Goal: Find specific page/section: Find specific page/section

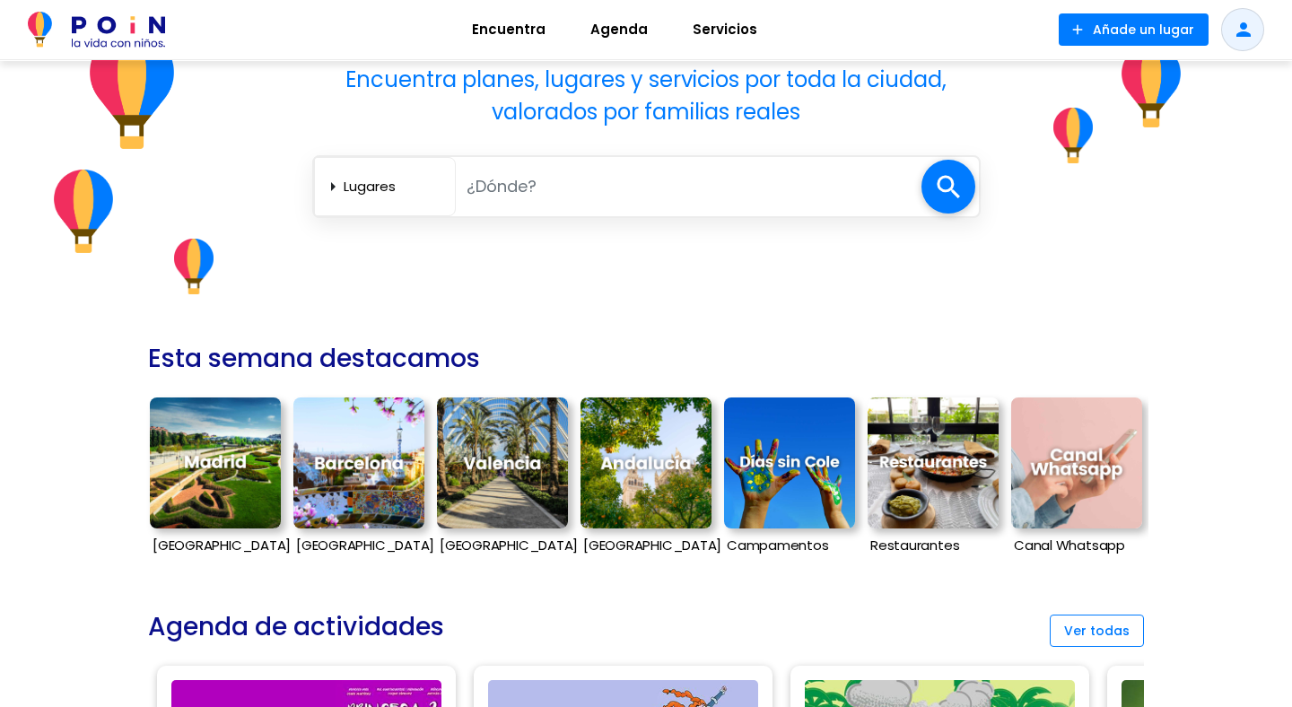
scroll to position [210, 0]
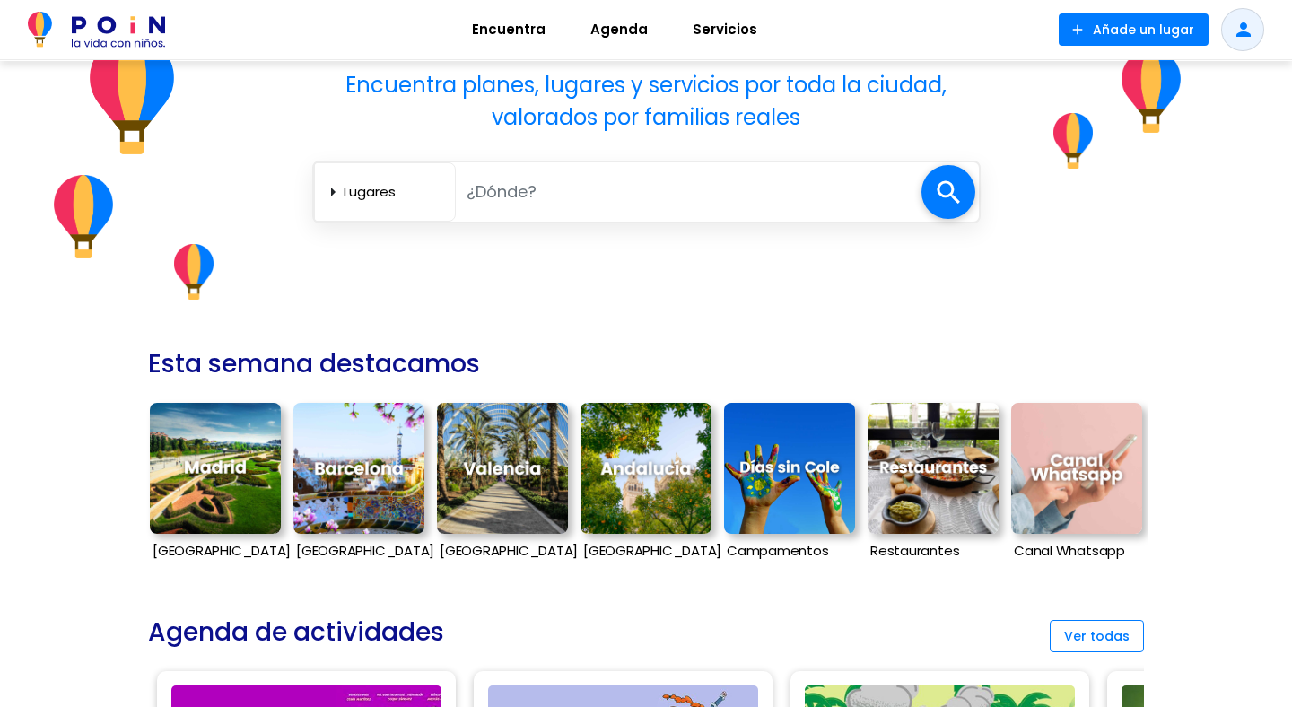
click at [203, 453] on img at bounding box center [215, 468] width 131 height 131
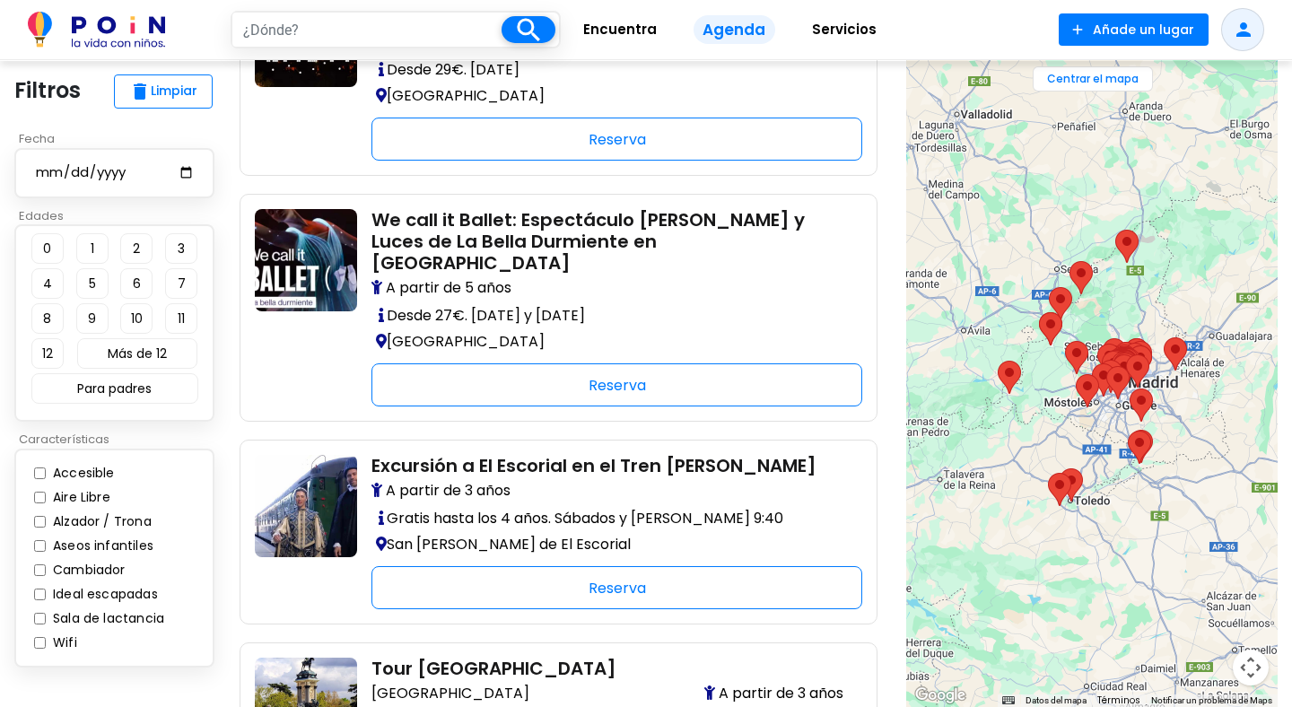
scroll to position [2359, 0]
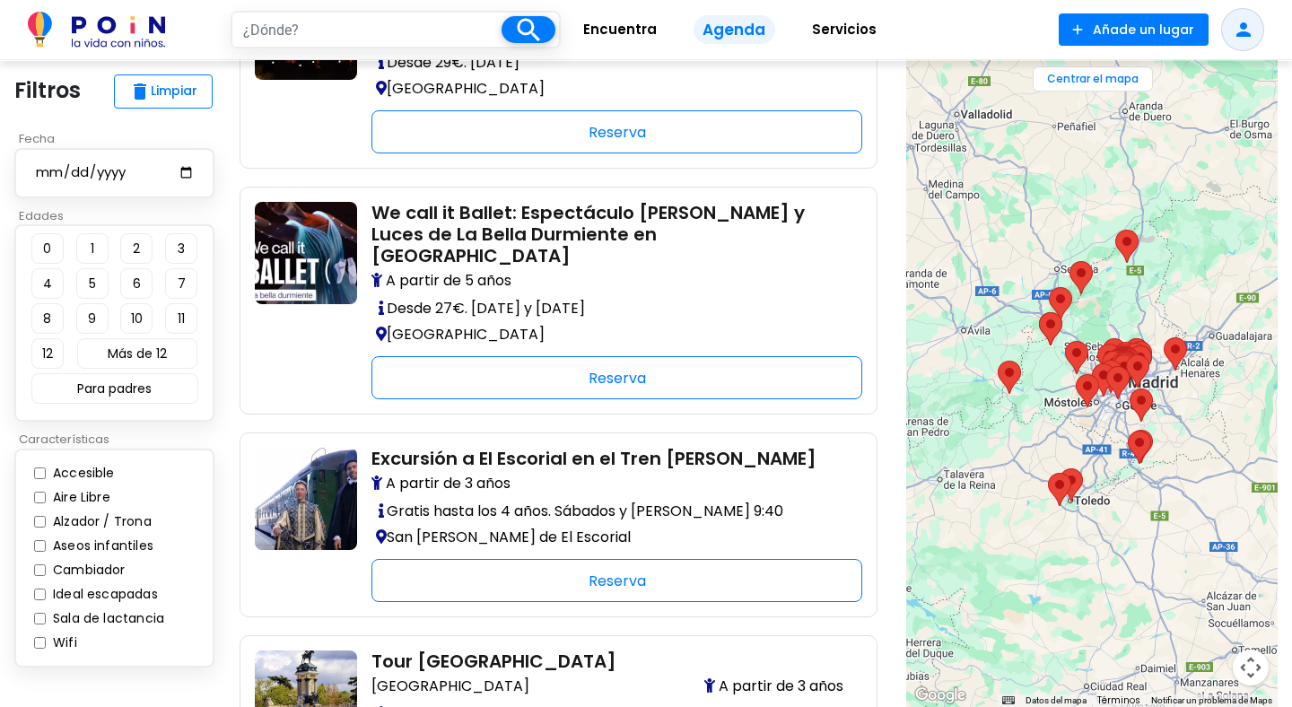
click at [379, 30] on input "text" at bounding box center [366, 30] width 269 height 34
type input "santander"
click at [527, 29] on span at bounding box center [528, 29] width 54 height 27
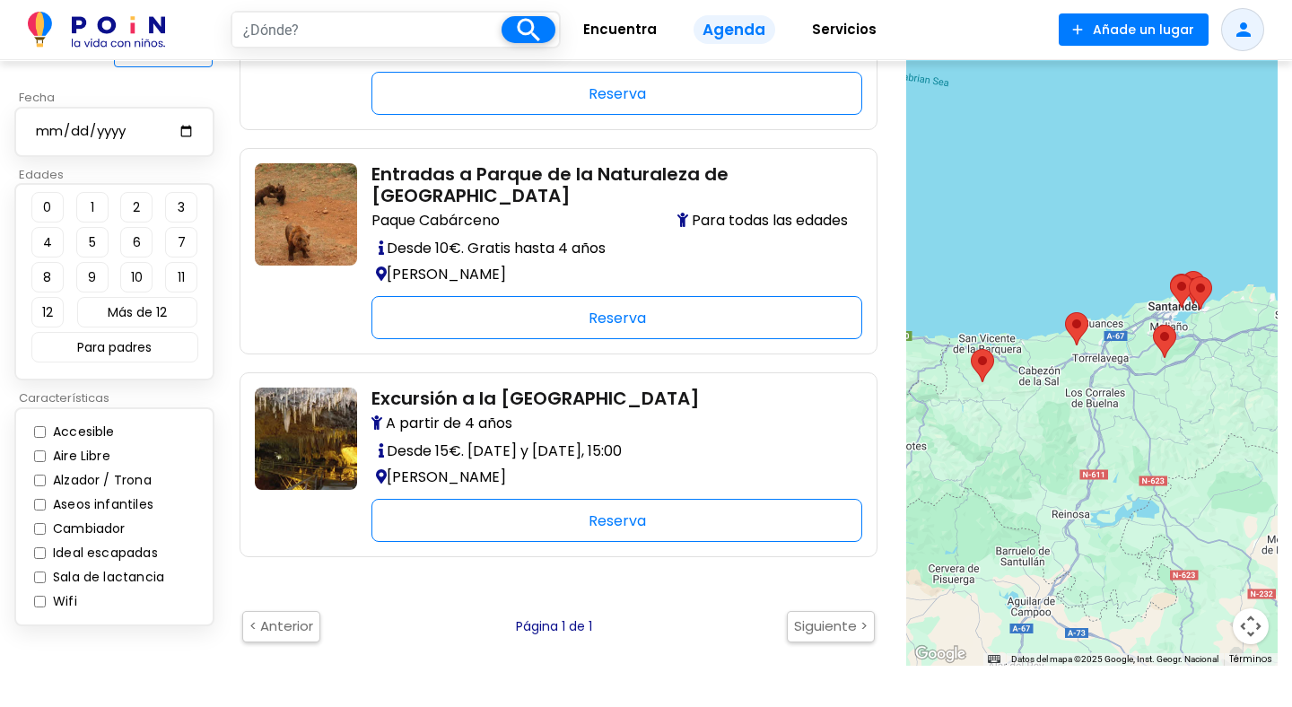
scroll to position [1060, 0]
